Goal: Task Accomplishment & Management: Use online tool/utility

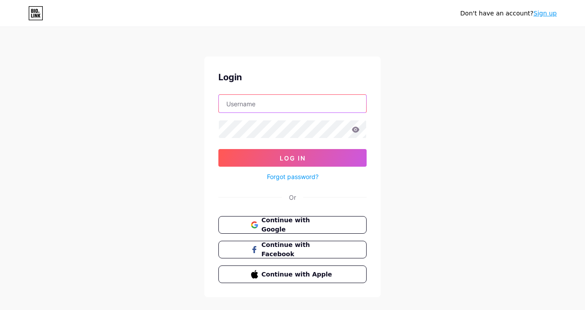
click at [301, 105] on input "text" at bounding box center [292, 104] width 147 height 18
type input "srfranzpx2"
click at [290, 231] on button "Continue with Google" at bounding box center [292, 225] width 151 height 18
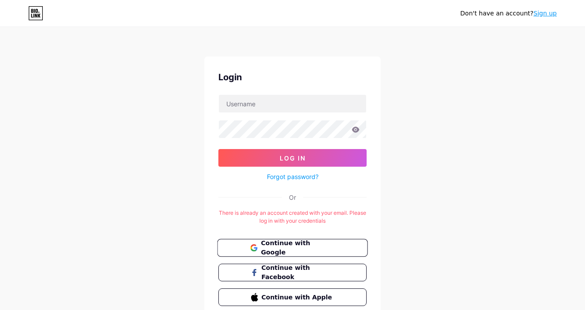
click at [291, 246] on span "Continue with Google" at bounding box center [298, 248] width 74 height 19
click at [293, 101] on input "text" at bounding box center [292, 104] width 147 height 18
type input "[EMAIL_ADDRESS][DOMAIN_NAME]"
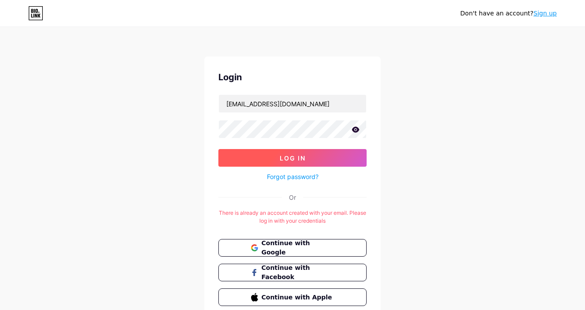
click at [278, 155] on button "Log In" at bounding box center [293, 158] width 148 height 18
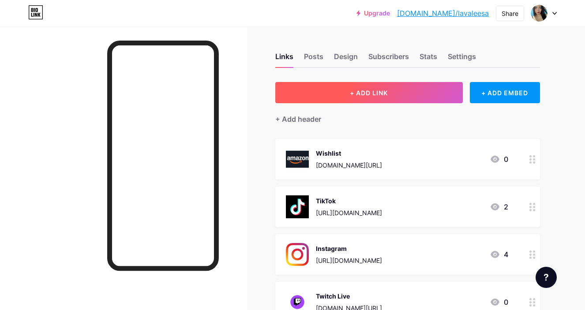
click at [398, 92] on button "+ ADD LINK" at bounding box center [370, 92] width 188 height 21
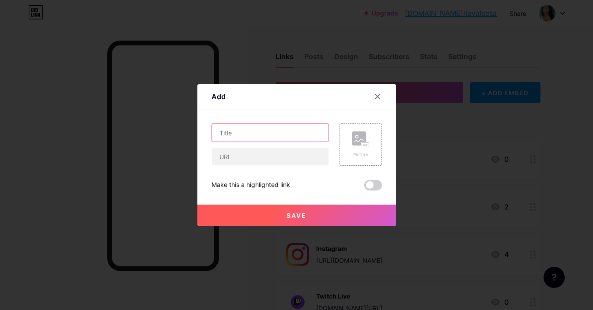
click at [276, 132] on input "text" at bounding box center [270, 133] width 117 height 18
paste input "[URL][DOMAIN_NAME]"
type input "[URL][DOMAIN_NAME]"
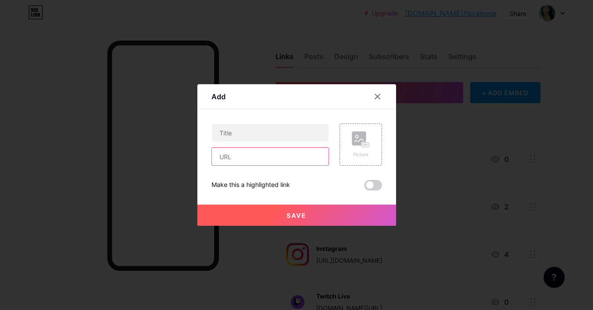
click at [256, 152] on input "text" at bounding box center [270, 157] width 117 height 18
paste input "[URL][DOMAIN_NAME]"
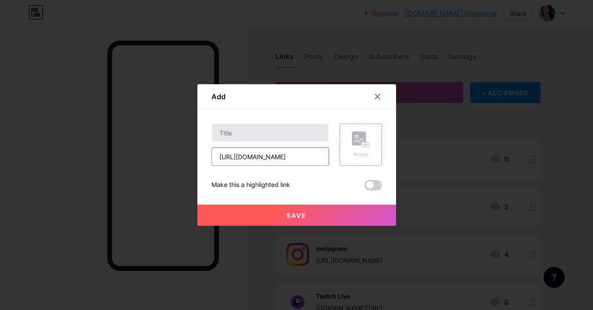
type input "[URL][DOMAIN_NAME]"
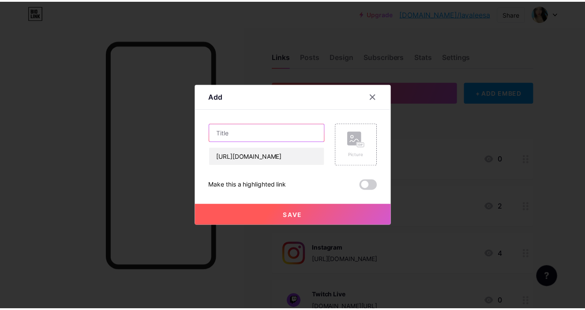
scroll to position [0, 0]
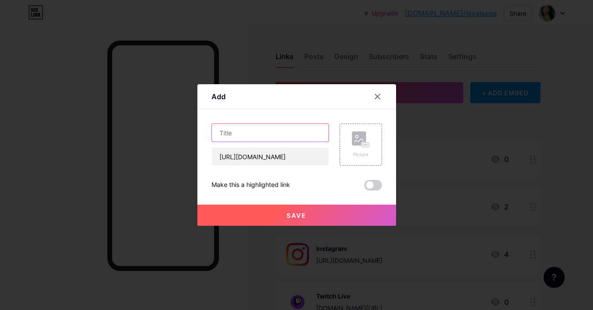
click at [255, 130] on input "text" at bounding box center [270, 133] width 117 height 18
type input "Paypal"
click at [359, 157] on div "Picture" at bounding box center [361, 154] width 18 height 7
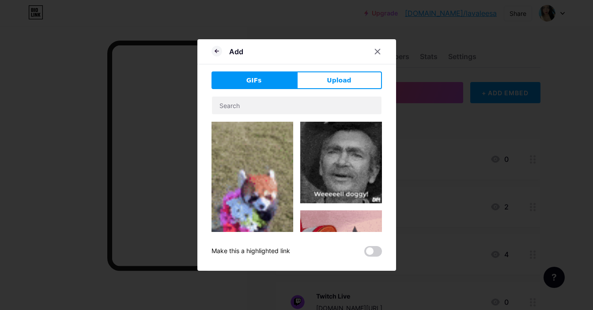
click at [313, 81] on button "Upload" at bounding box center [339, 81] width 85 height 18
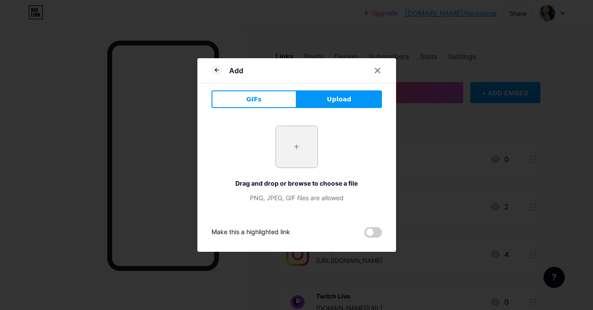
click at [285, 150] on input "file" at bounding box center [297, 147] width 42 height 42
type input "C:\fakepath\images.png"
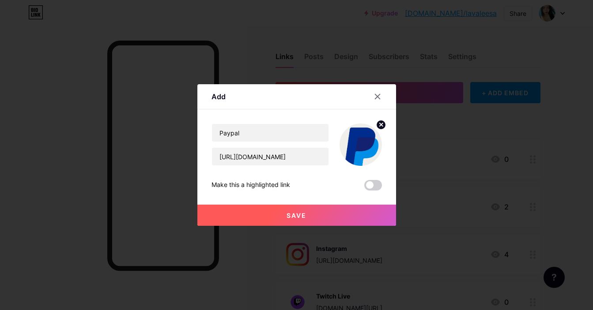
click at [310, 214] on button "Save" at bounding box center [296, 215] width 199 height 21
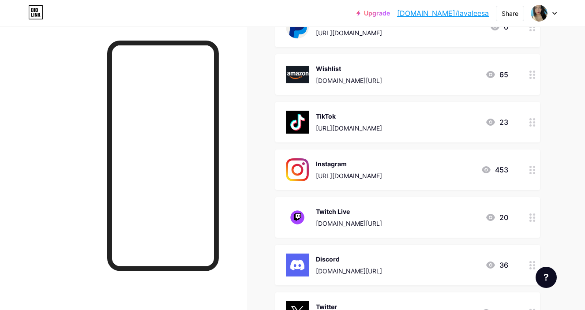
scroll to position [258, 0]
